Goal: Contribute content: Contribute content

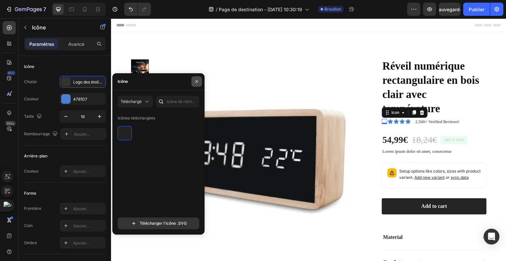
click at [194, 80] on icon "button" at bounding box center [196, 81] width 5 height 5
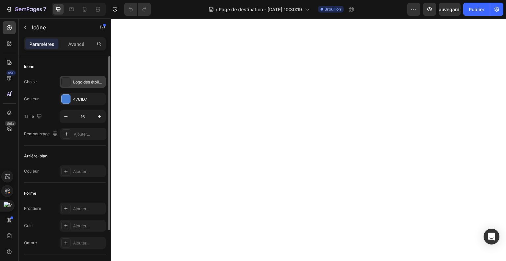
click at [82, 83] on font "Logo des étoiles Trustpilot seeklogo.Svg" at bounding box center [110, 81] width 74 height 5
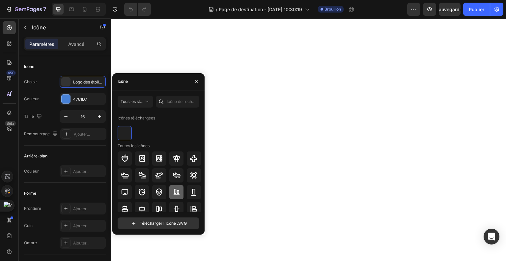
click at [179, 189] on icon at bounding box center [177, 192] width 8 height 8
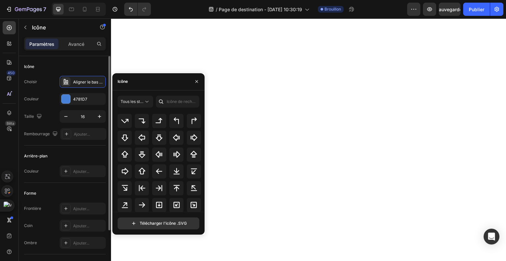
scroll to position [238, 0]
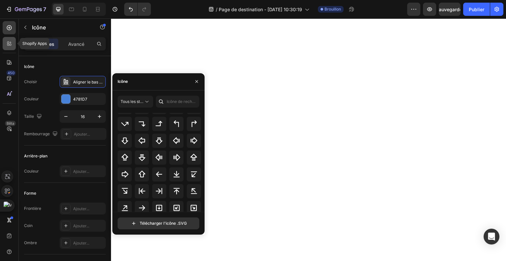
click at [9, 42] on icon at bounding box center [8, 43] width 2 height 2
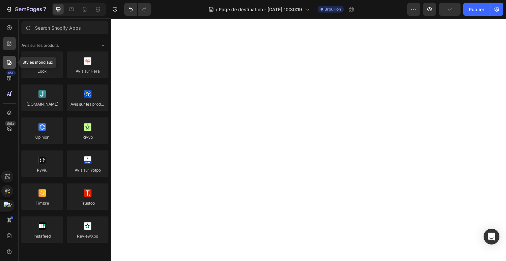
click at [8, 59] on icon at bounding box center [9, 62] width 7 height 7
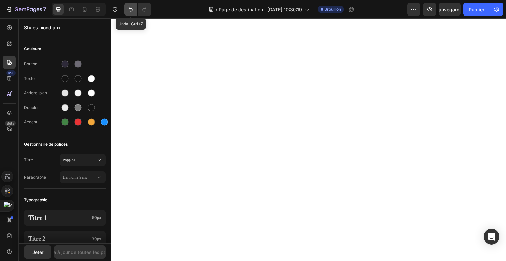
click at [132, 8] on icon "Annuler/Rétablir" at bounding box center [130, 9] width 7 height 7
click at [11, 111] on icon at bounding box center [9, 112] width 7 height 7
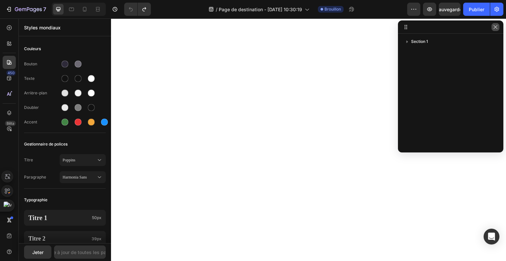
click at [493, 27] on icon "button" at bounding box center [495, 26] width 5 height 5
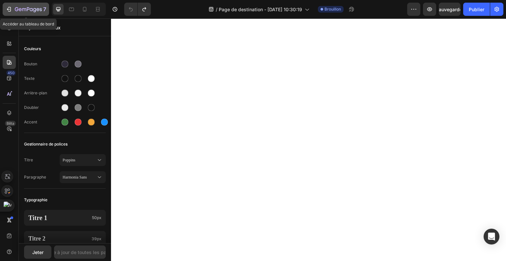
click at [22, 9] on icon "button" at bounding box center [24, 9] width 4 height 3
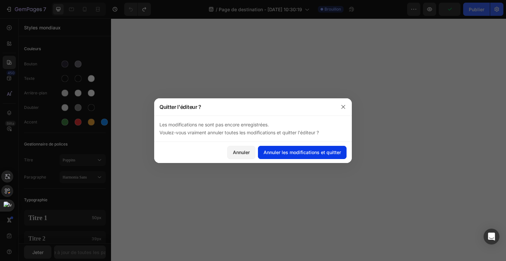
click at [330, 148] on button "Annuler les modifications et quitter" at bounding box center [302, 152] width 89 height 13
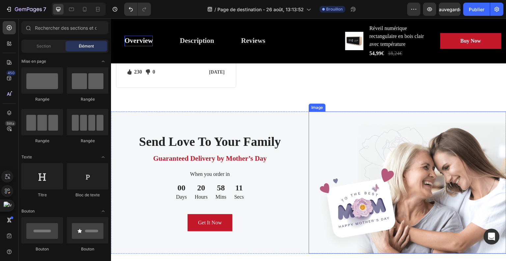
scroll to position [1515, 0]
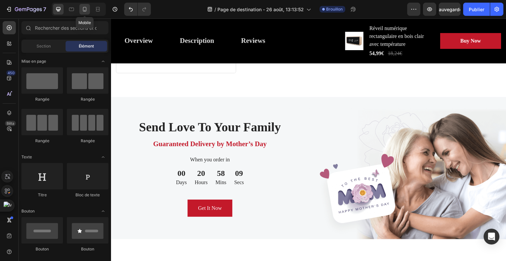
drag, startPoint x: 84, startPoint y: 6, endPoint x: 180, endPoint y: 175, distance: 194.0
click at [84, 6] on icon at bounding box center [84, 9] width 7 height 7
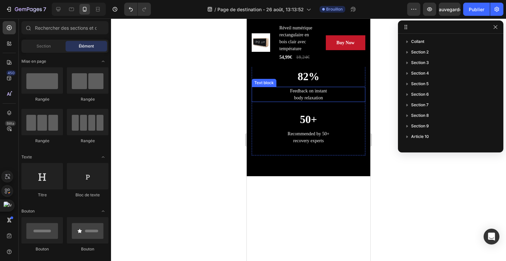
scroll to position [642, 0]
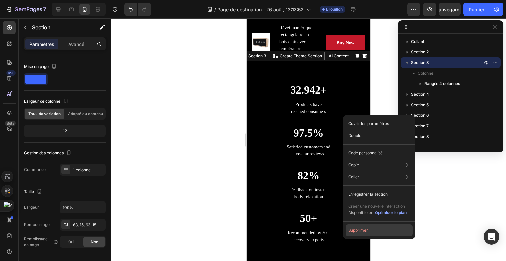
click at [363, 230] on font "Supprimer" at bounding box center [358, 229] width 20 height 5
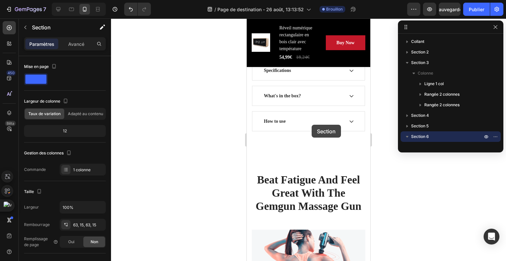
scroll to position [576, 0]
drag, startPoint x: 323, startPoint y: 186, endPoint x: 304, endPoint y: 171, distance: 23.5
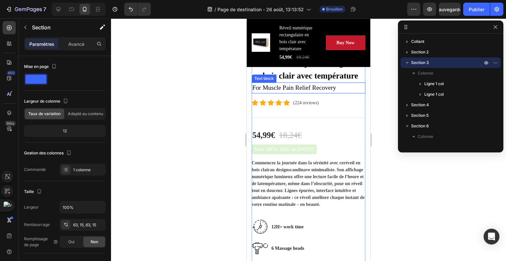
scroll to position [247, 0]
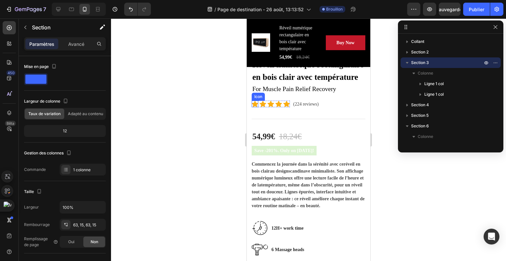
click at [254, 107] on icon at bounding box center [255, 104] width 7 height 6
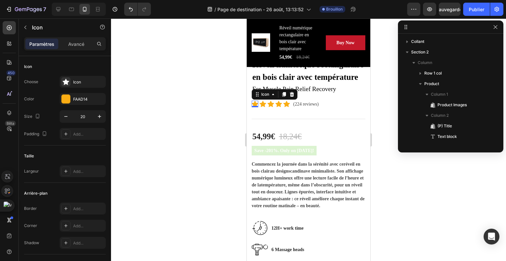
scroll to position [103, 0]
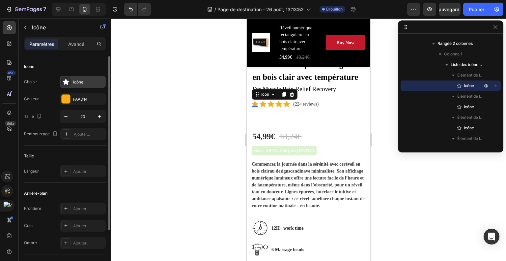
click at [92, 79] on div "Icône" at bounding box center [88, 82] width 31 height 6
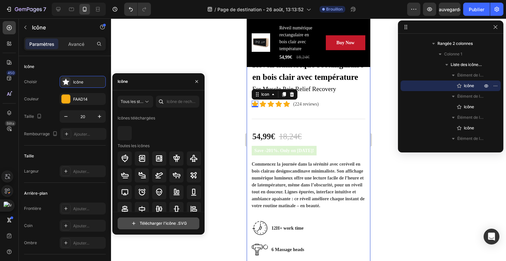
click at [136, 220] on input "file" at bounding box center [158, 222] width 81 height 11
click at [144, 222] on input "file" at bounding box center [158, 222] width 81 height 11
type input "C:\fakepath\t64e9301.svg"
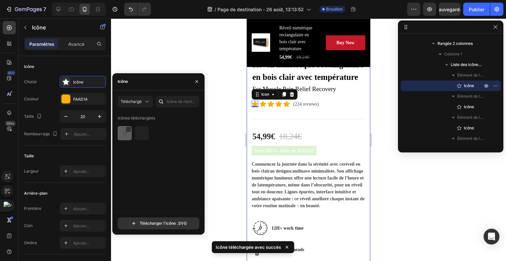
click at [123, 129] on img at bounding box center [125, 133] width 8 height 8
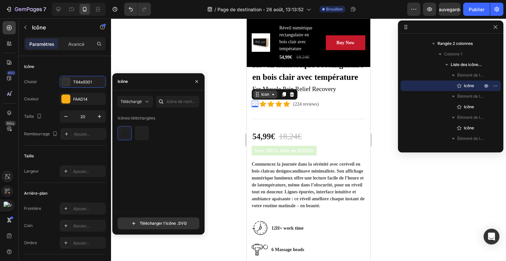
click at [273, 97] on icon at bounding box center [272, 94] width 5 height 5
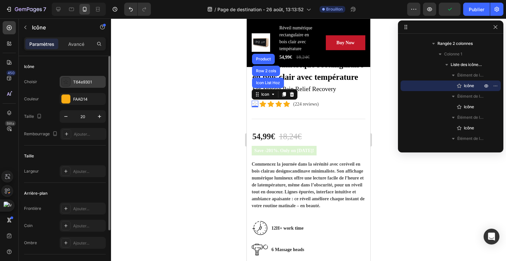
click at [87, 77] on div "Created by potrace 1.10, written by Peter Selinger 2001-2011 T64e9301" at bounding box center [83, 82] width 46 height 12
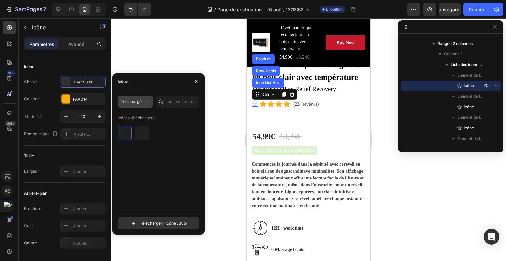
click at [146, 102] on icon at bounding box center [147, 101] width 7 height 7
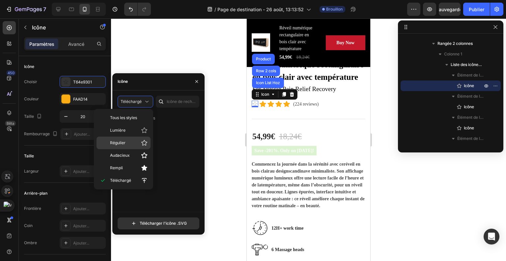
click at [135, 140] on p "Régulier" at bounding box center [129, 142] width 38 height 7
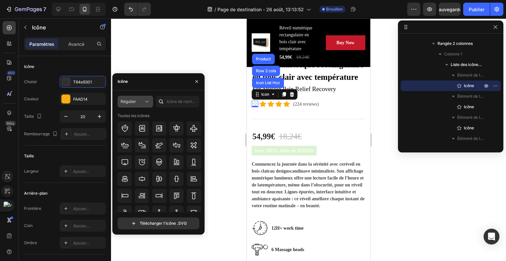
click at [135, 100] on font "Régulier" at bounding box center [128, 101] width 15 height 5
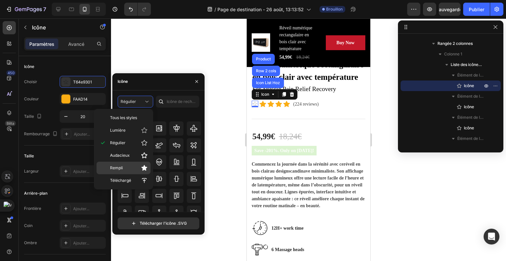
click at [126, 166] on p "Rempli" at bounding box center [129, 167] width 38 height 7
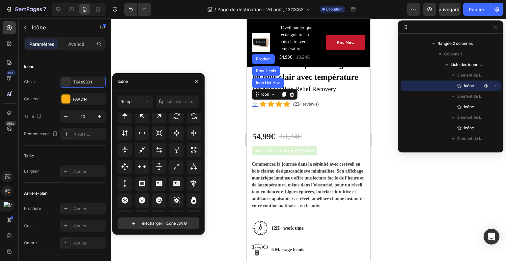
scroll to position [323, 0]
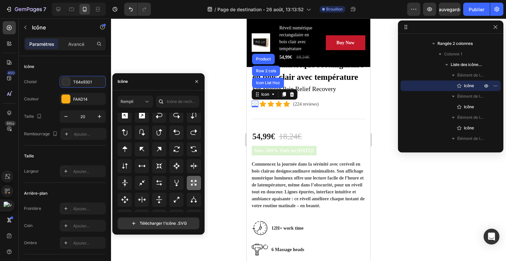
click at [192, 182] on icon at bounding box center [194, 183] width 8 height 8
click at [127, 6] on icon "Annuler/Rétablir" at bounding box center [130, 9] width 7 height 7
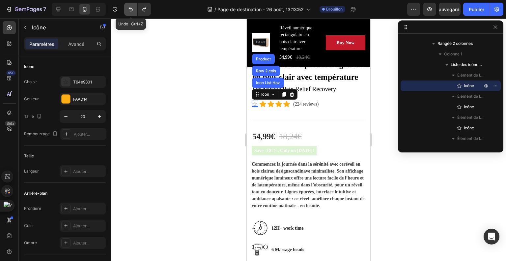
click at [127, 6] on icon "Annuler/Rétablir" at bounding box center [130, 9] width 7 height 7
click at [209, 153] on div at bounding box center [308, 139] width 395 height 242
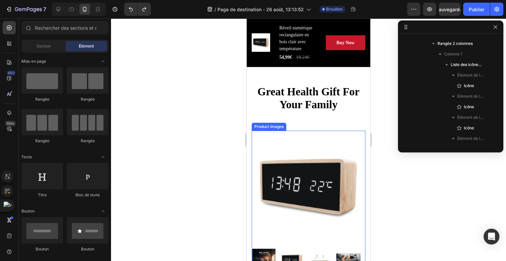
scroll to position [49, 0]
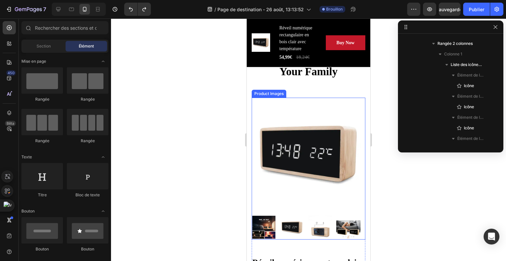
click at [300, 167] on img at bounding box center [309, 155] width 114 height 114
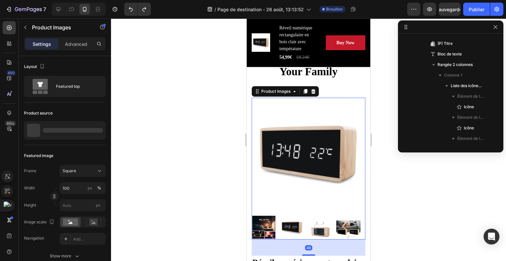
scroll to position [40, 0]
